Goal: Information Seeking & Learning: Learn about a topic

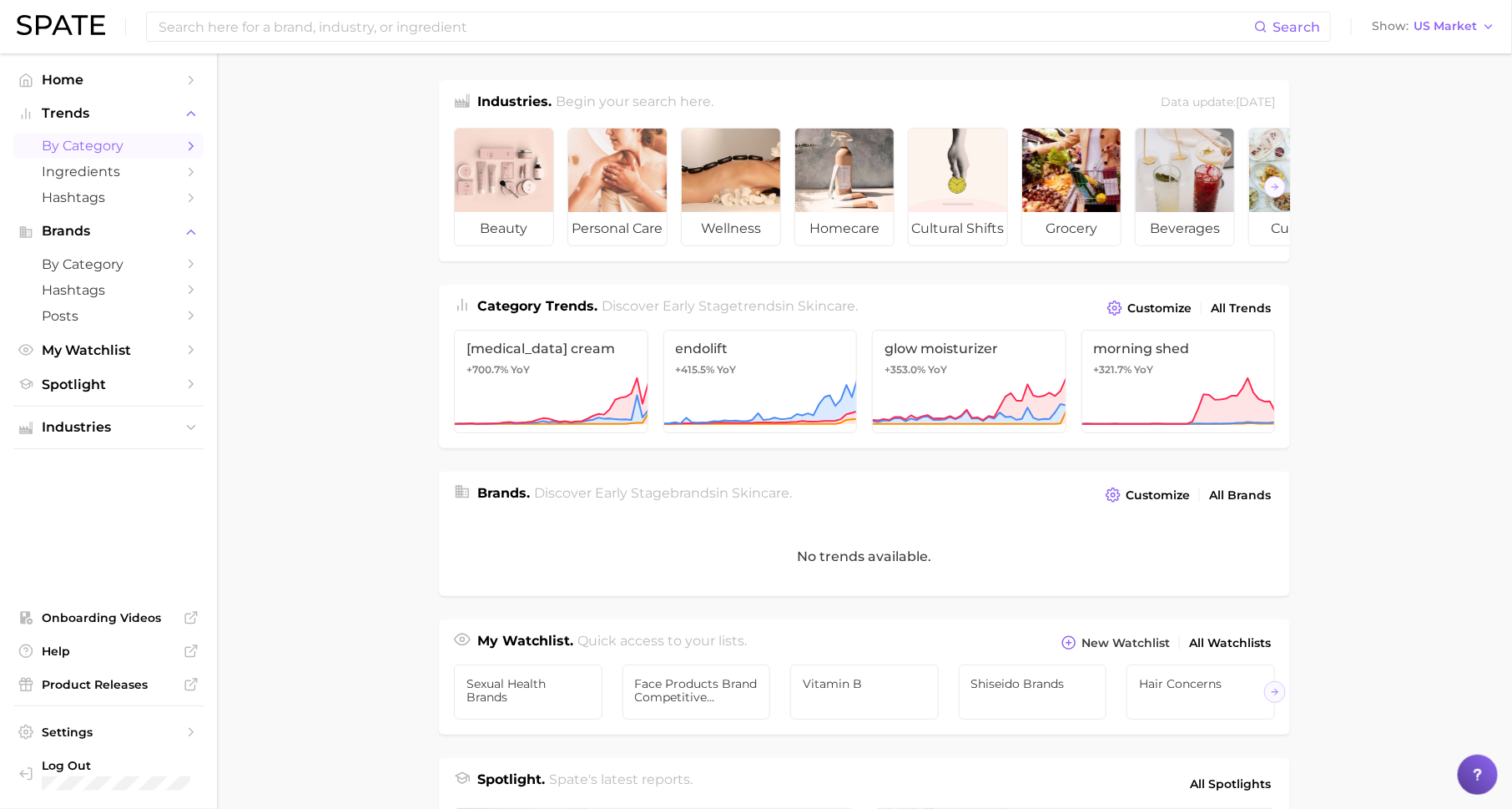
click at [157, 148] on span "by Category" at bounding box center [108, 145] width 134 height 16
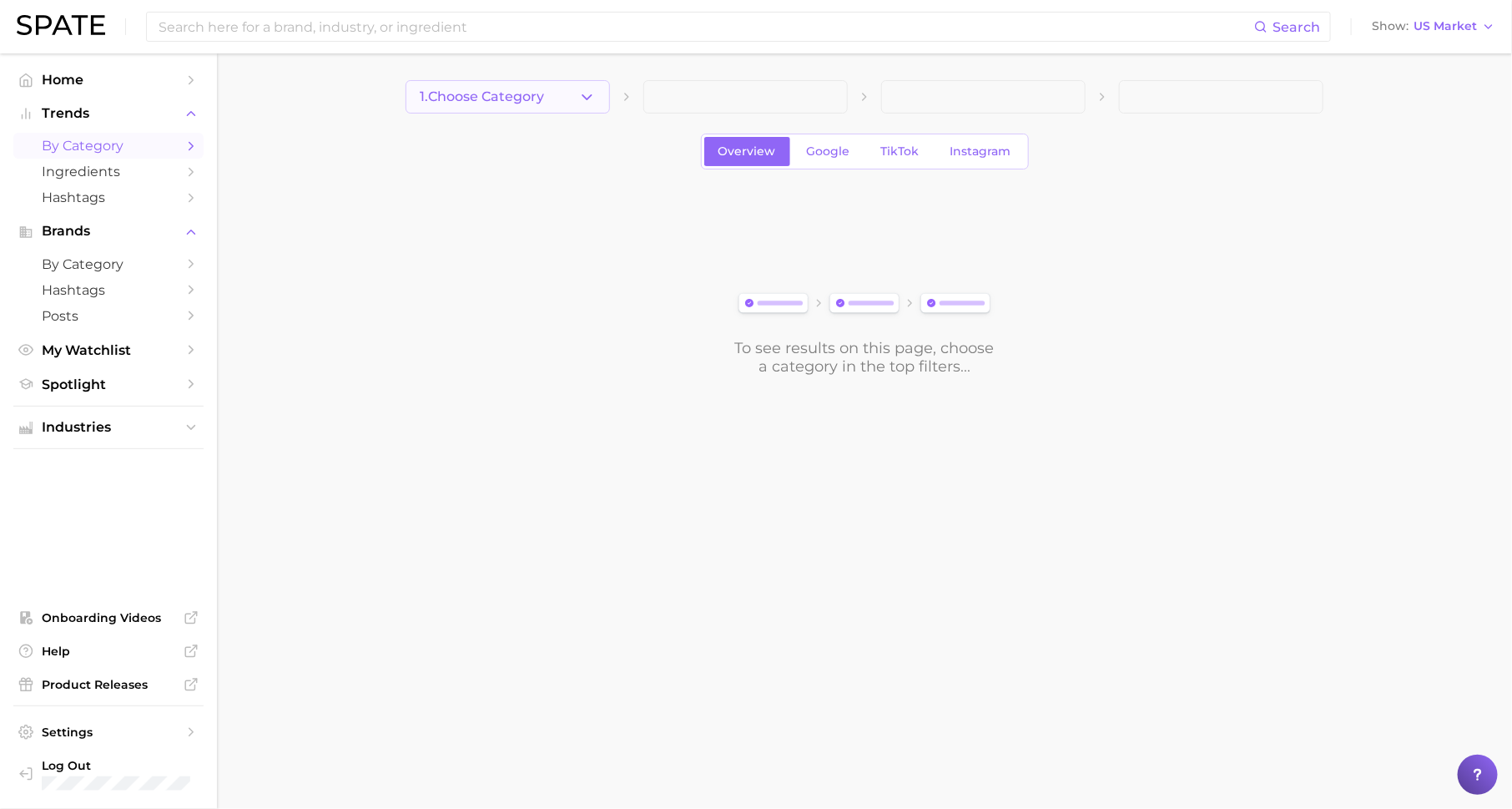
click at [576, 93] on button "1. Choose Category" at bounding box center [508, 96] width 205 height 33
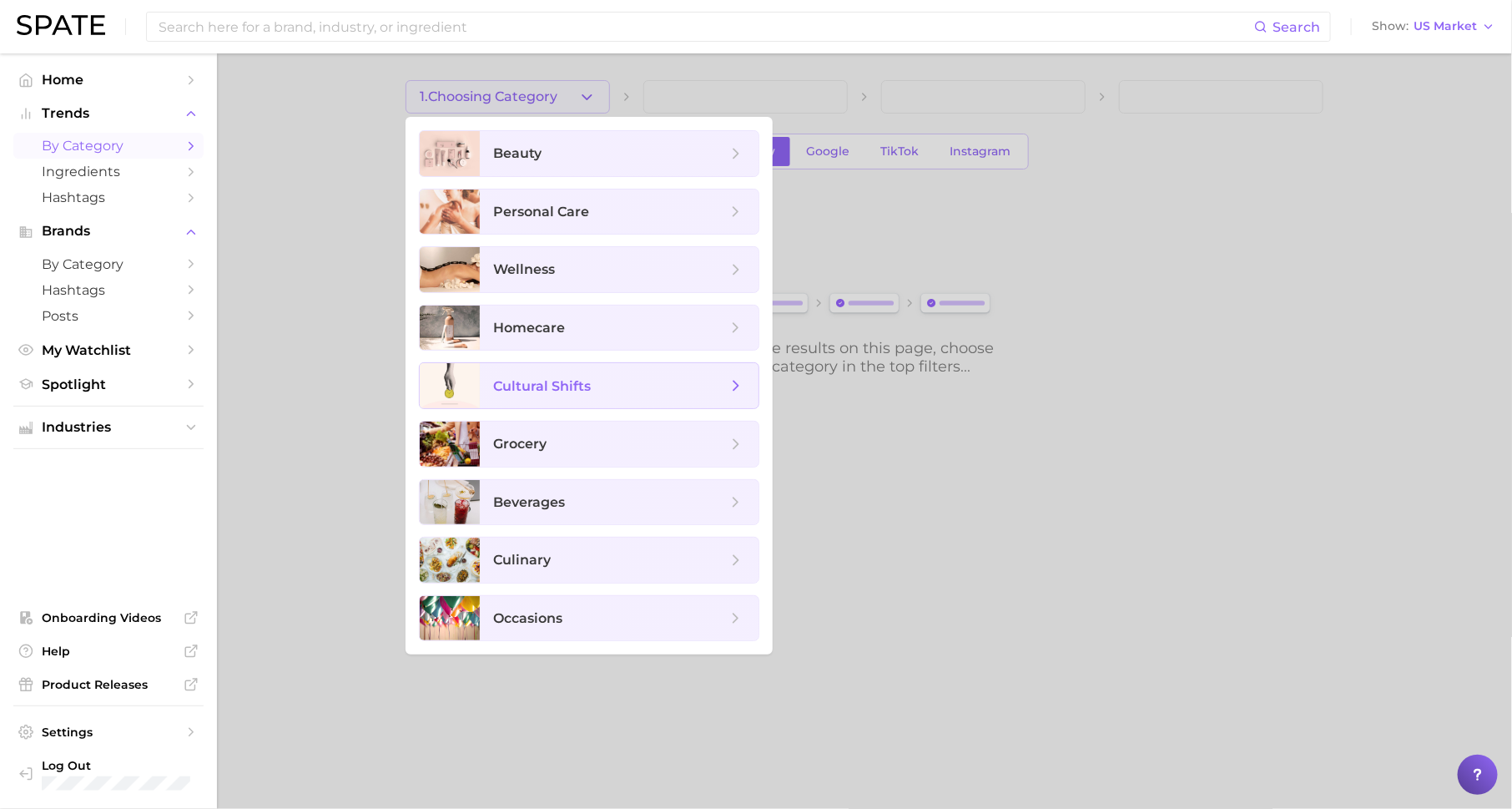
click at [578, 386] on span "cultural shifts" at bounding box center [543, 385] width 98 height 16
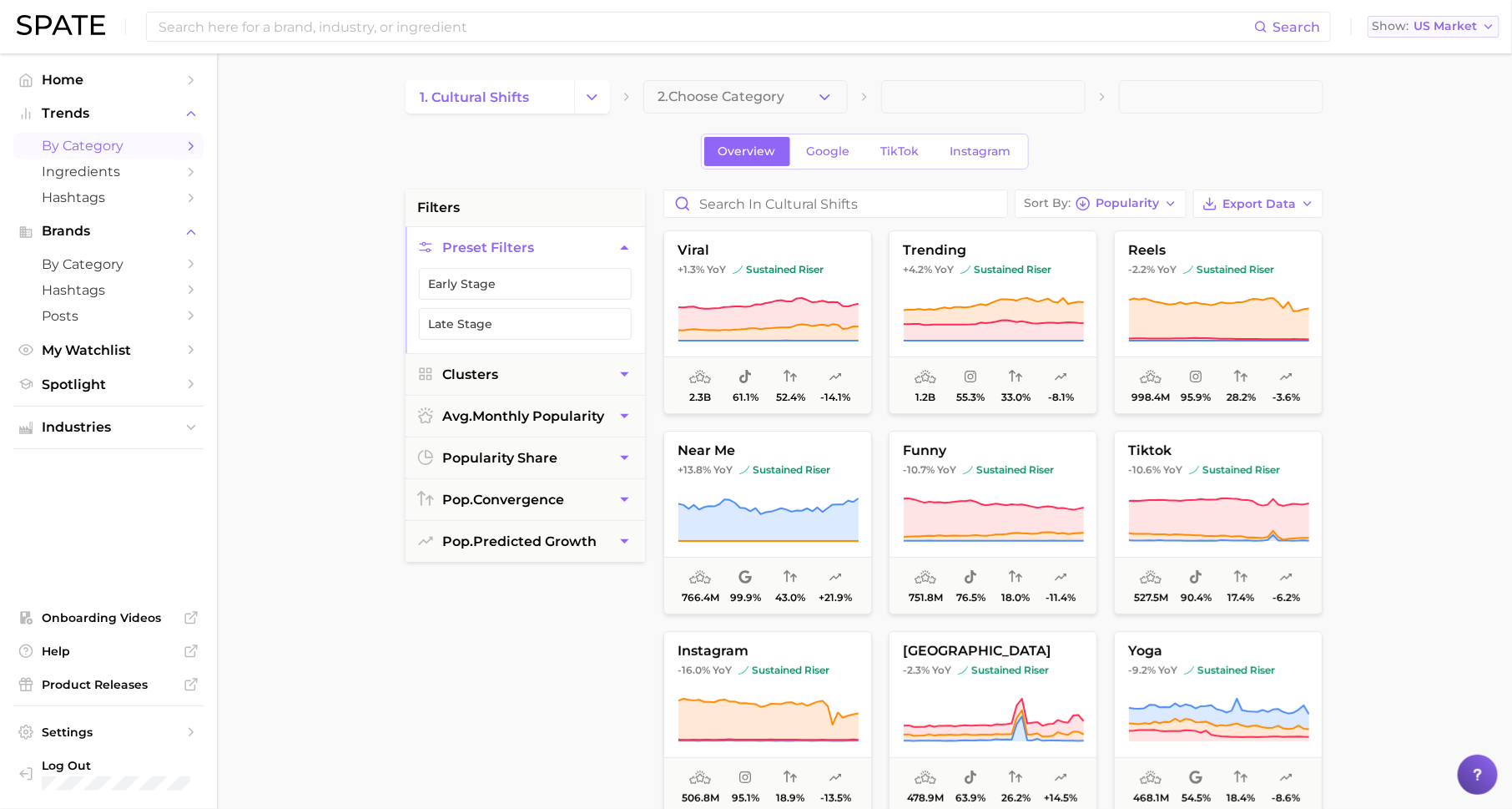
click at [1445, 26] on span "US Market" at bounding box center [1445, 26] width 63 height 9
click at [1414, 198] on span "Global" at bounding box center [1395, 204] width 38 height 14
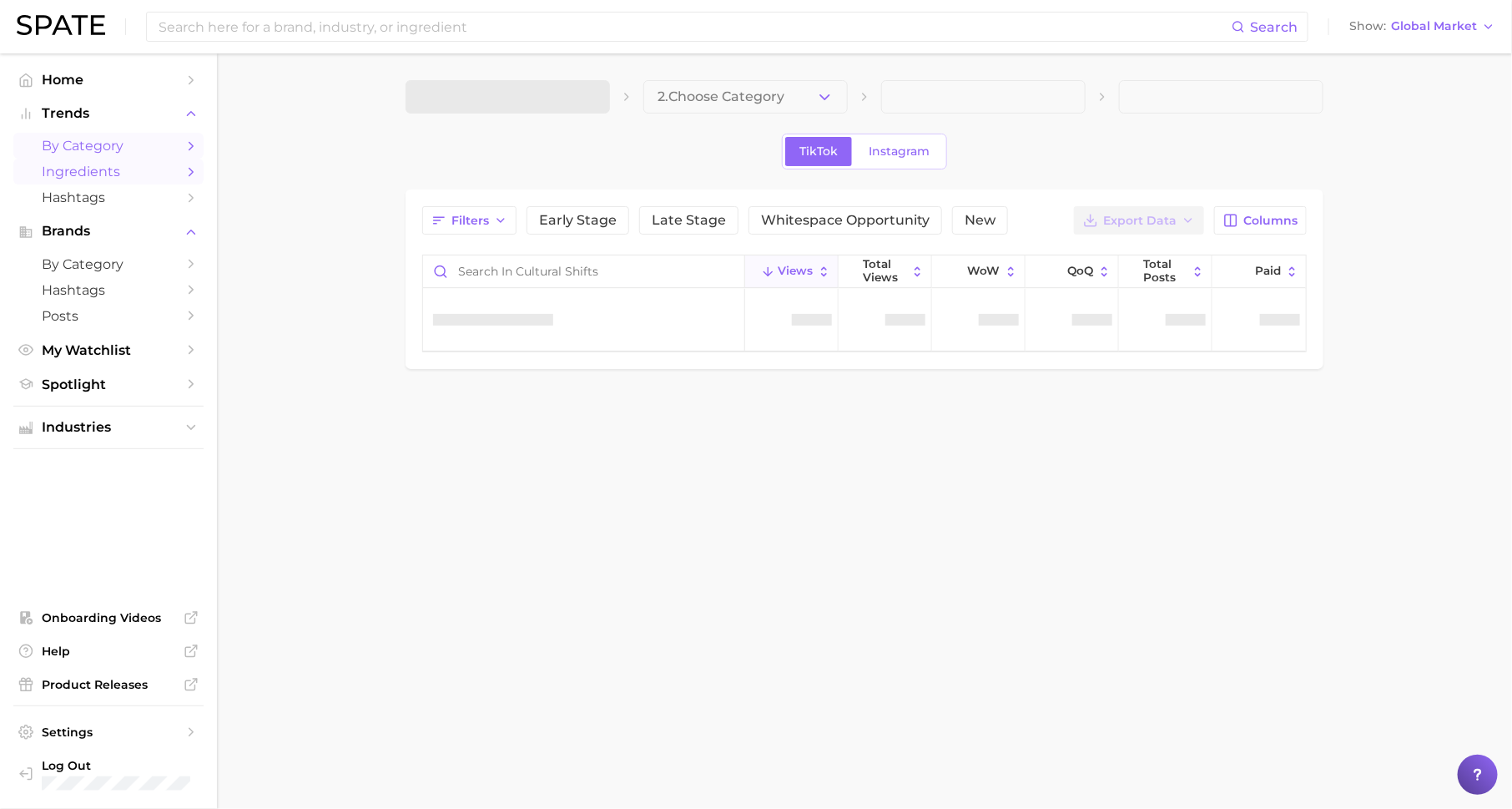
click at [173, 178] on span "Ingredients" at bounding box center [108, 172] width 134 height 16
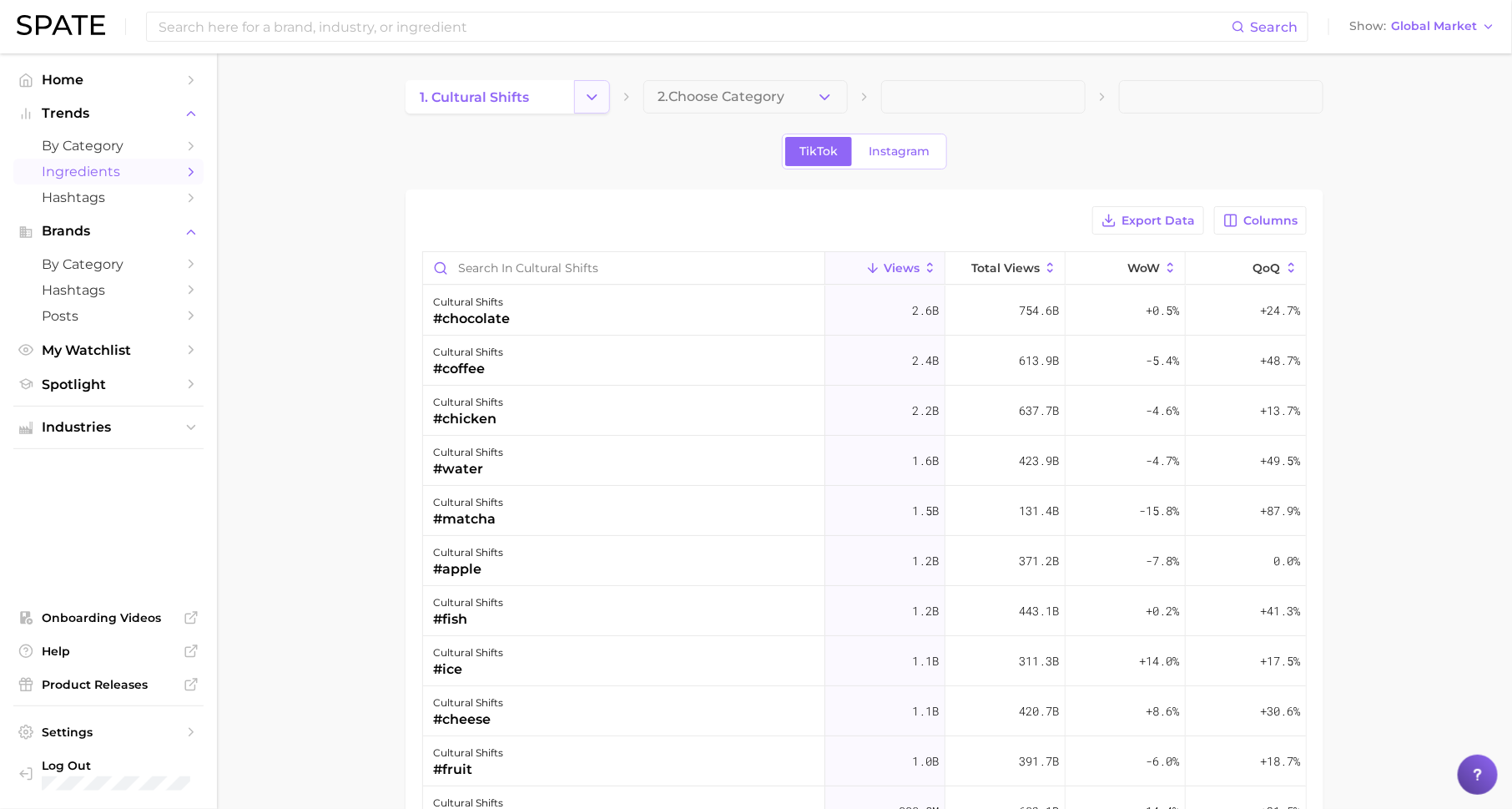
click at [599, 97] on icon "Change Category" at bounding box center [592, 97] width 18 height 18
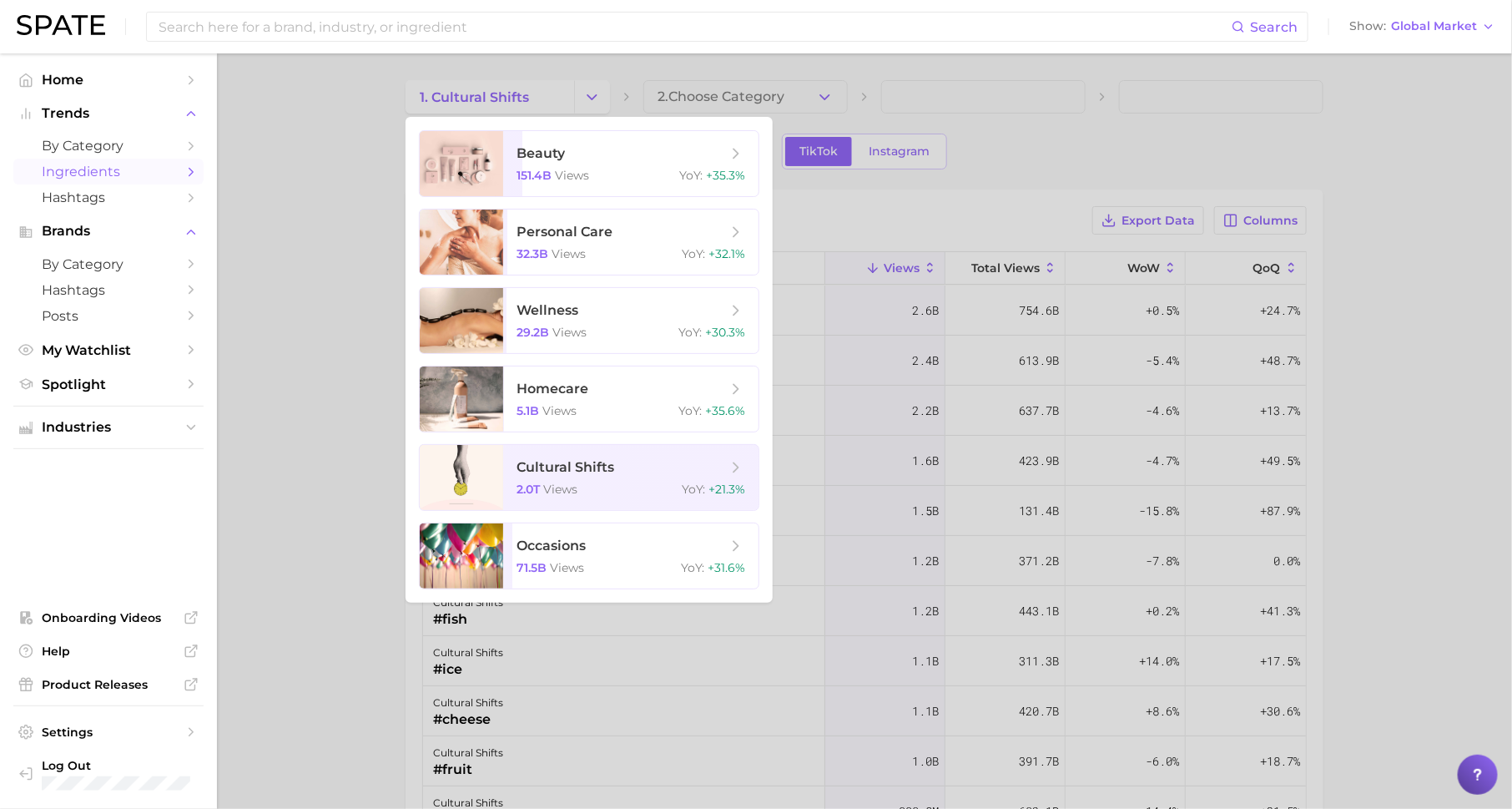
click at [330, 422] on div at bounding box center [756, 404] width 1512 height 809
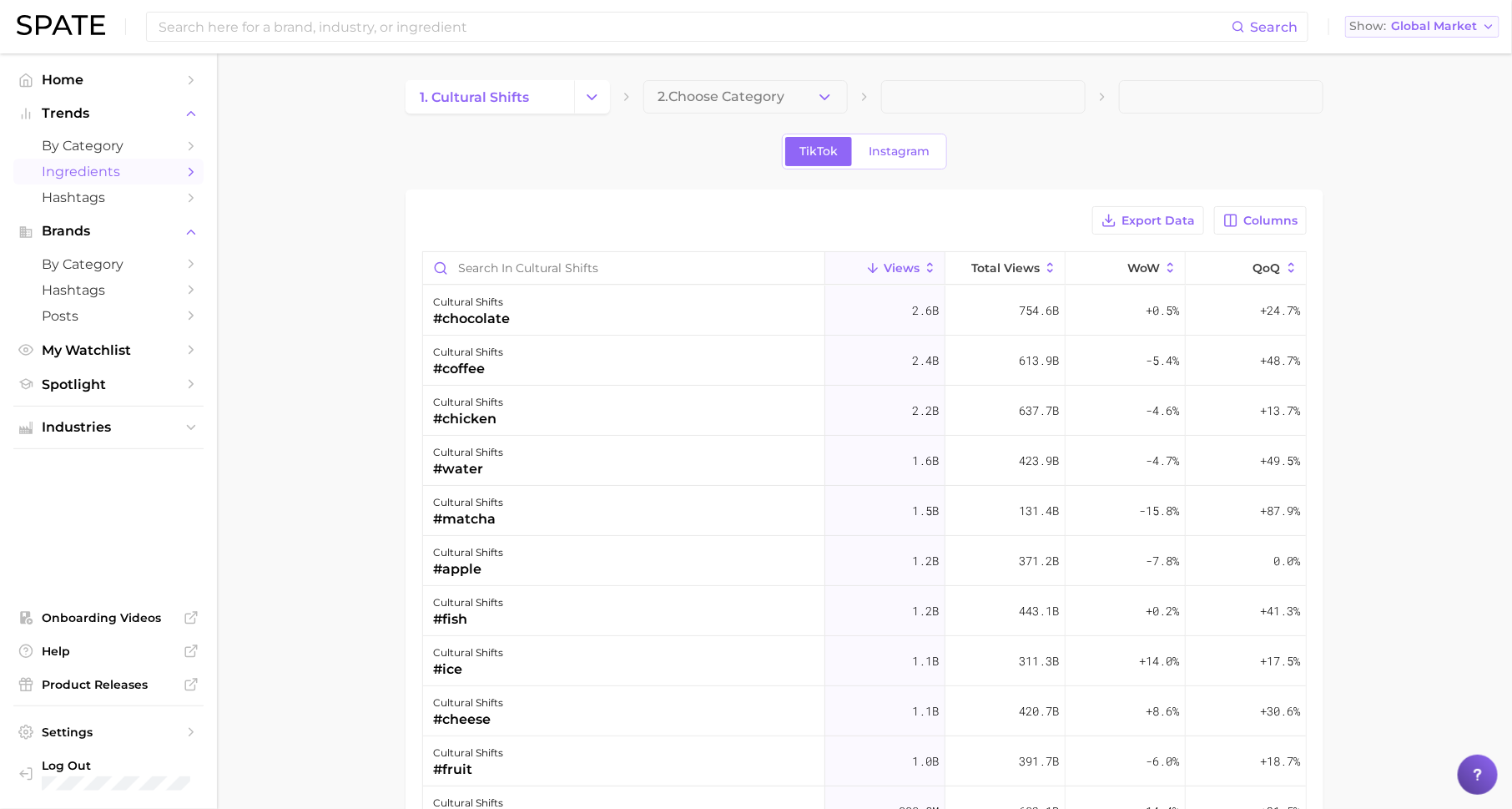
click at [1414, 28] on span "Global Market" at bounding box center [1434, 26] width 86 height 9
click at [1406, 46] on span "[GEOGRAPHIC_DATA]" at bounding box center [1418, 53] width 129 height 14
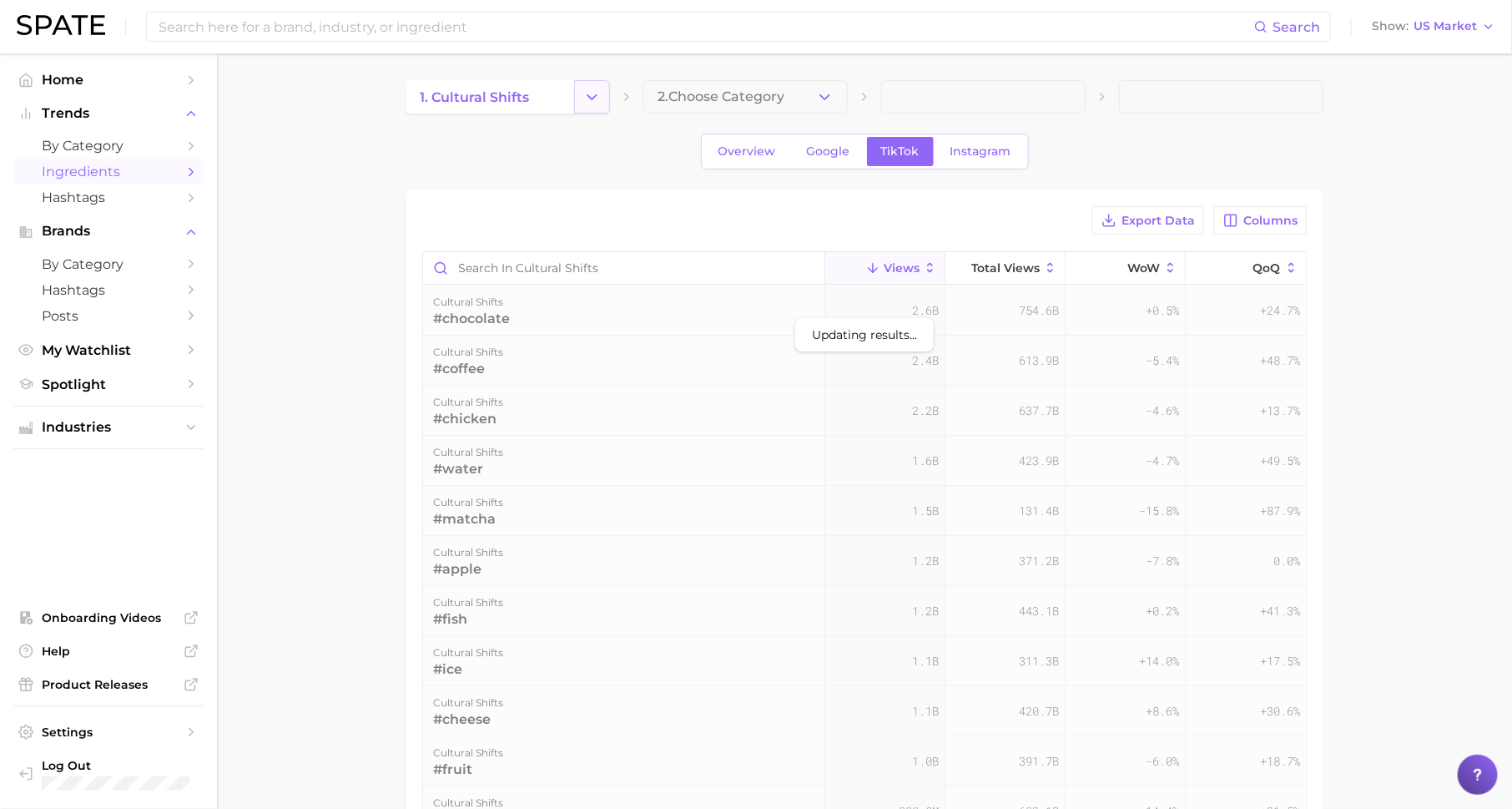
click at [587, 90] on icon "Change Category" at bounding box center [592, 97] width 18 height 18
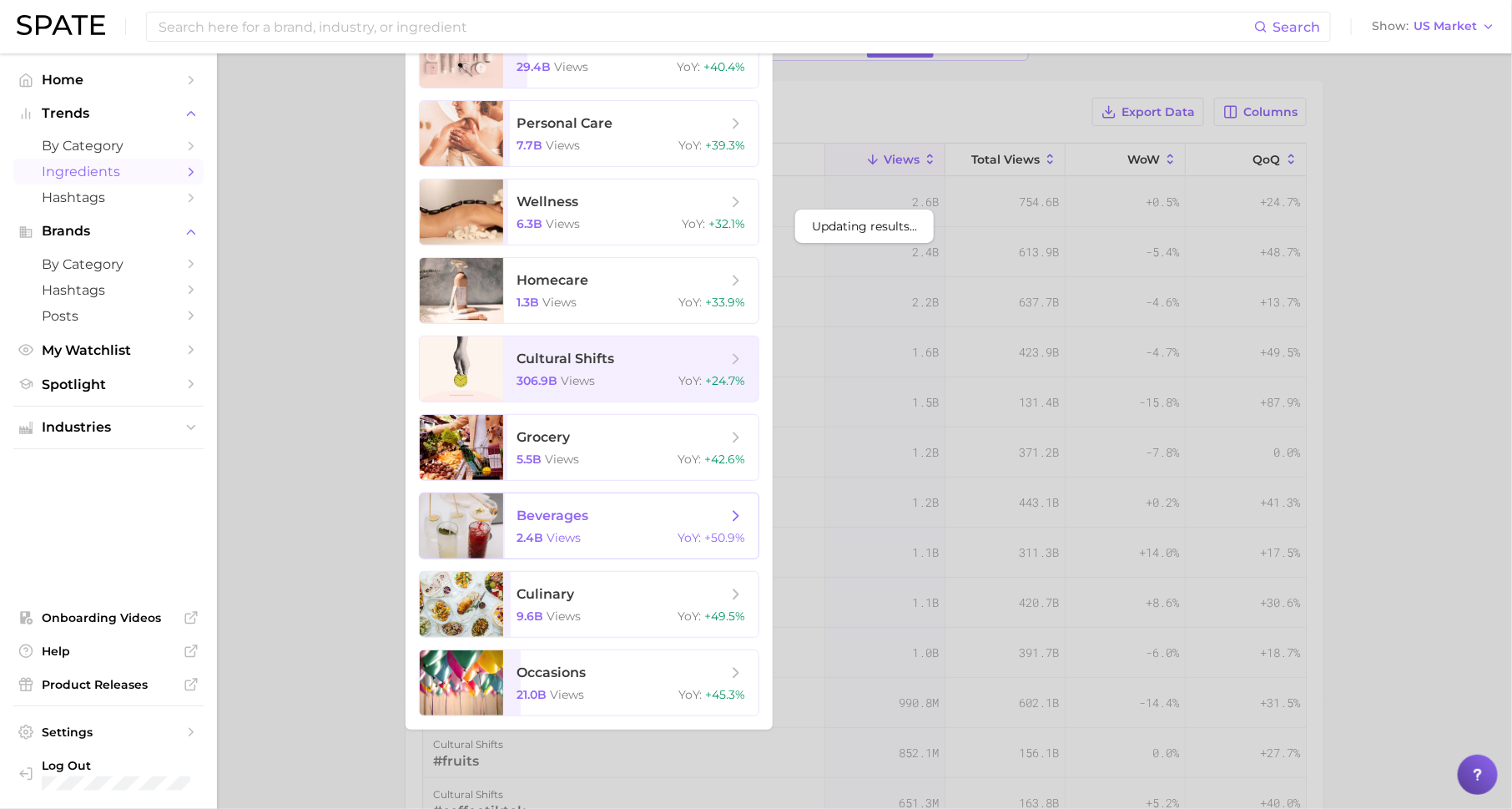
scroll to position [118, 0]
